Goal: Task Accomplishment & Management: Complete application form

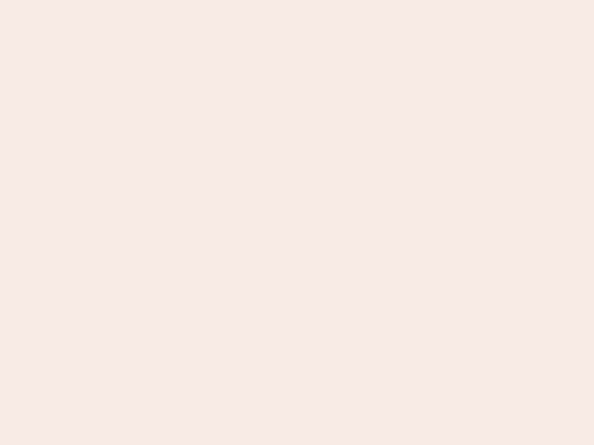
click at [297, 223] on nb-app "Almost there Thank you for registering for Newbook. Your account is under revie…" at bounding box center [297, 222] width 594 height 445
click at [297, 0] on nb-app "Almost there Thank you for registering for Newbook. Your account is under revie…" at bounding box center [297, 222] width 594 height 445
click at [317, 0] on nb-app "Almost there Thank you for registering for Newbook. Your account is under revie…" at bounding box center [297, 222] width 594 height 445
click at [297, 223] on nb-app "Almost there Thank you for registering for Newbook. Your account is under revie…" at bounding box center [297, 222] width 594 height 445
click at [297, 0] on nb-app "Almost there Thank you for registering for Newbook. Your account is under revie…" at bounding box center [297, 222] width 594 height 445
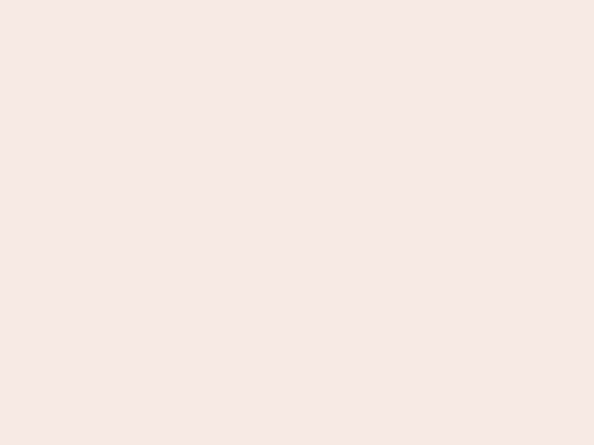
click at [207, 0] on nb-app "Almost there Thank you for registering for Newbook. Your account is under revie…" at bounding box center [297, 222] width 594 height 445
click at [297, 223] on nb-app "Almost there Thank you for registering for Newbook. Your account is under revie…" at bounding box center [297, 222] width 594 height 445
click at [297, 0] on nb-app "Almost there Thank you for registering for Newbook. Your account is under revie…" at bounding box center [297, 222] width 594 height 445
click at [207, 0] on nb-app "Almost there Thank you for registering for Newbook. Your account is under revie…" at bounding box center [297, 222] width 594 height 445
click at [297, 223] on nb-app "Almost there Thank you for registering for Newbook. Your account is under revie…" at bounding box center [297, 222] width 594 height 445
